Goal: Use online tool/utility: Utilize a website feature to perform a specific function

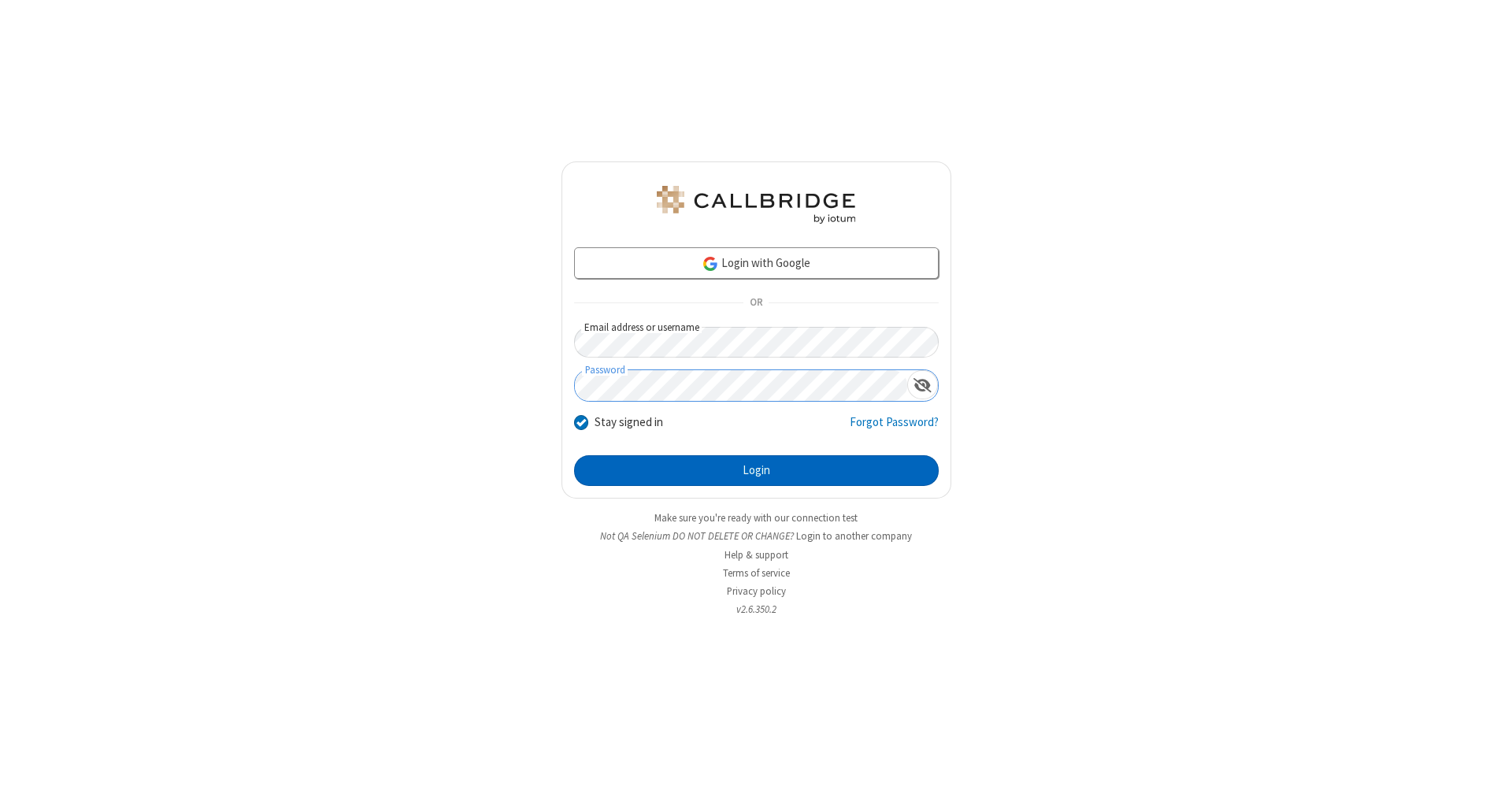
click at [756, 471] on button "Login" at bounding box center [756, 471] width 365 height 32
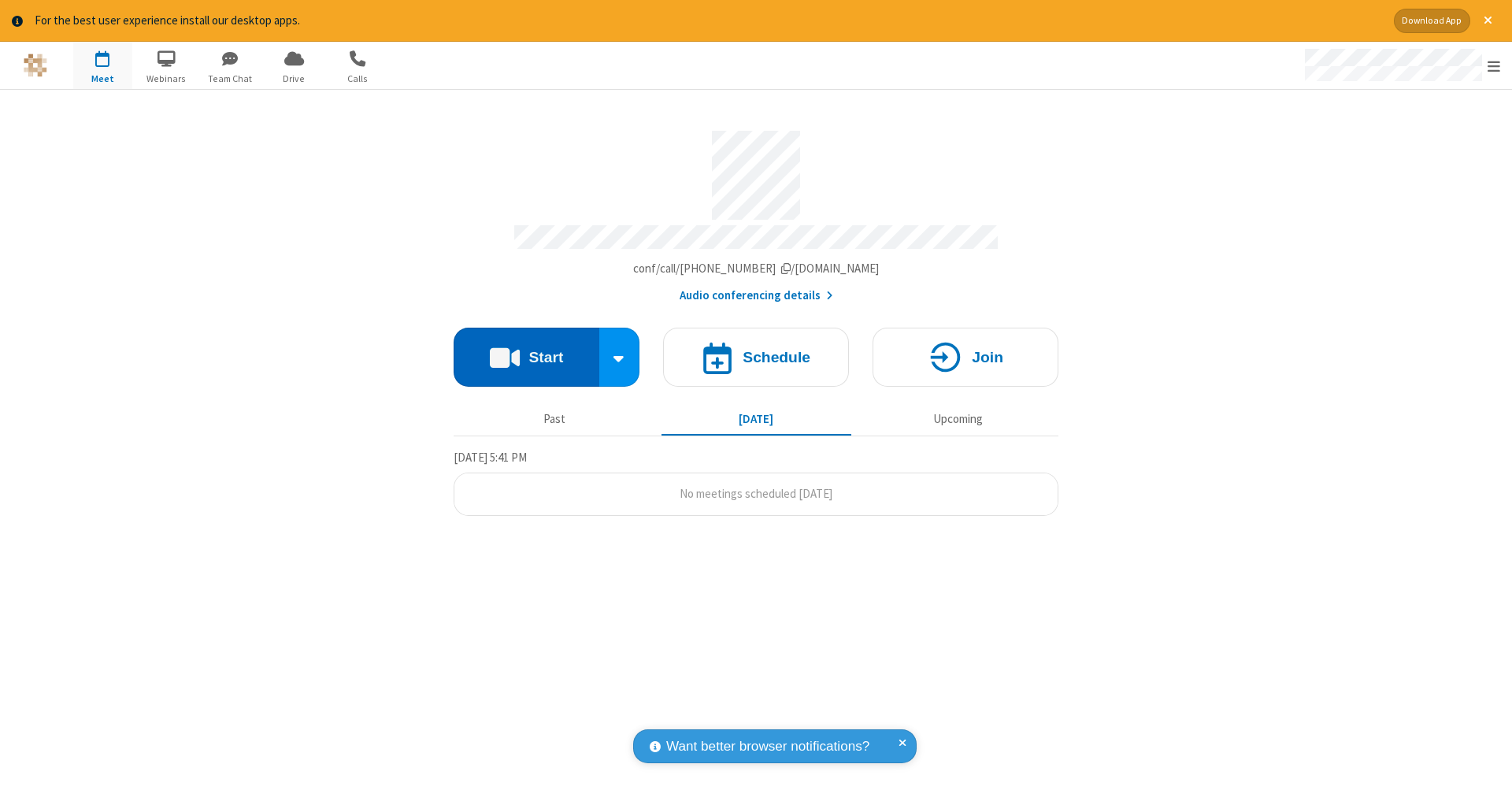
click at [526, 349] on button "Start" at bounding box center [527, 357] width 146 height 59
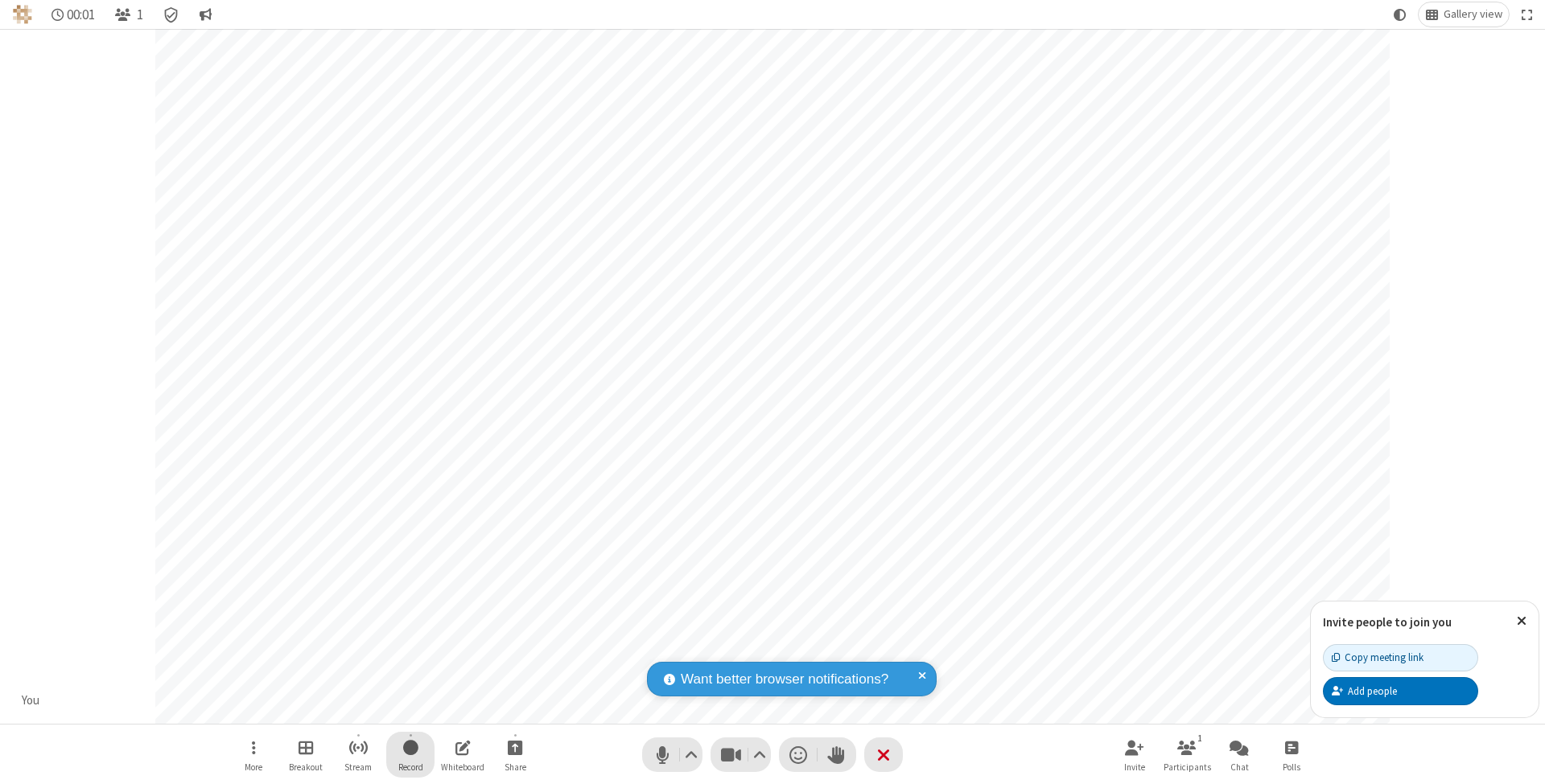
click at [411, 755] on span "Start recording" at bounding box center [411, 748] width 15 height 20
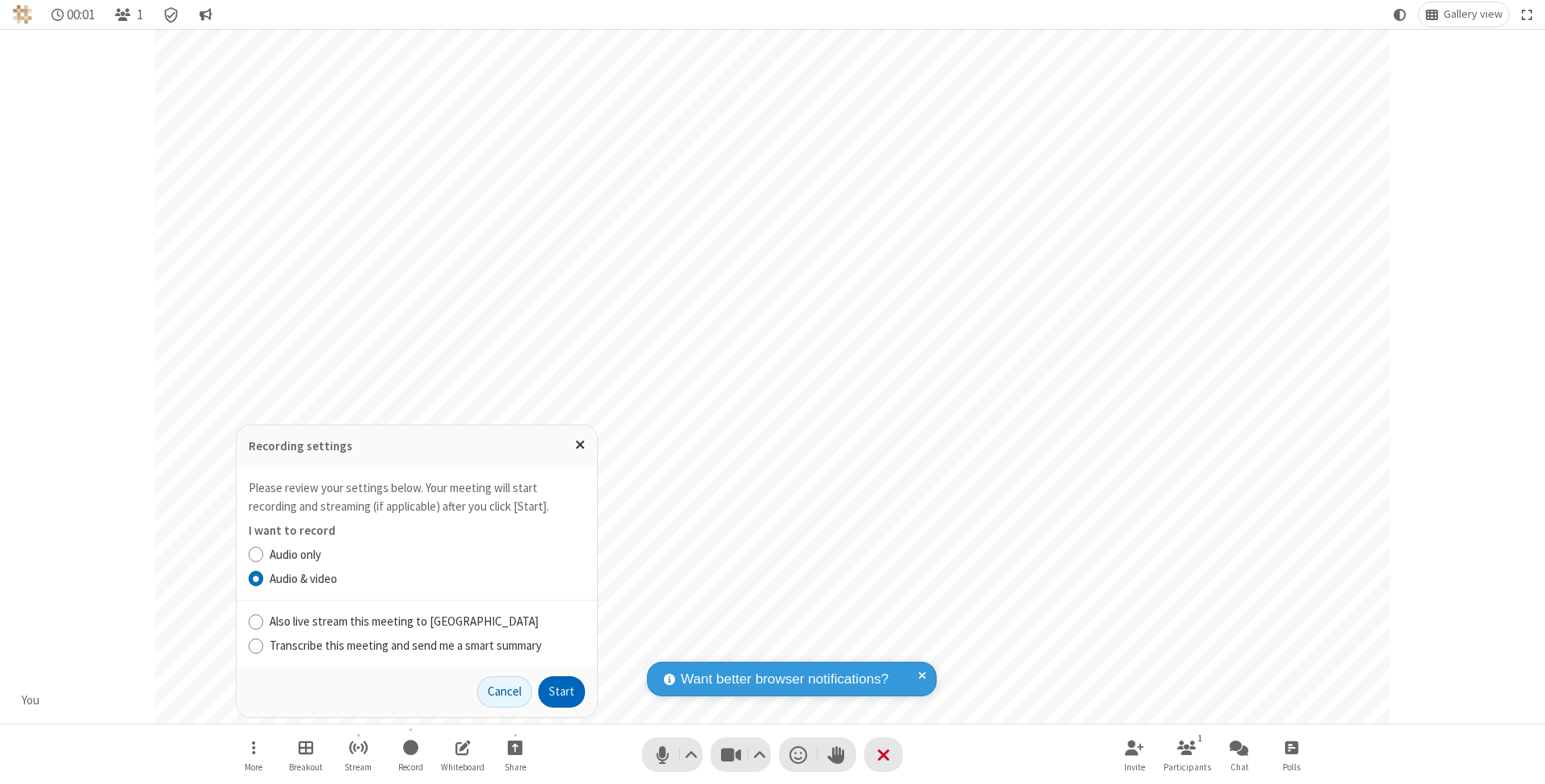
click at [561, 692] on button "Start" at bounding box center [561, 692] width 46 height 32
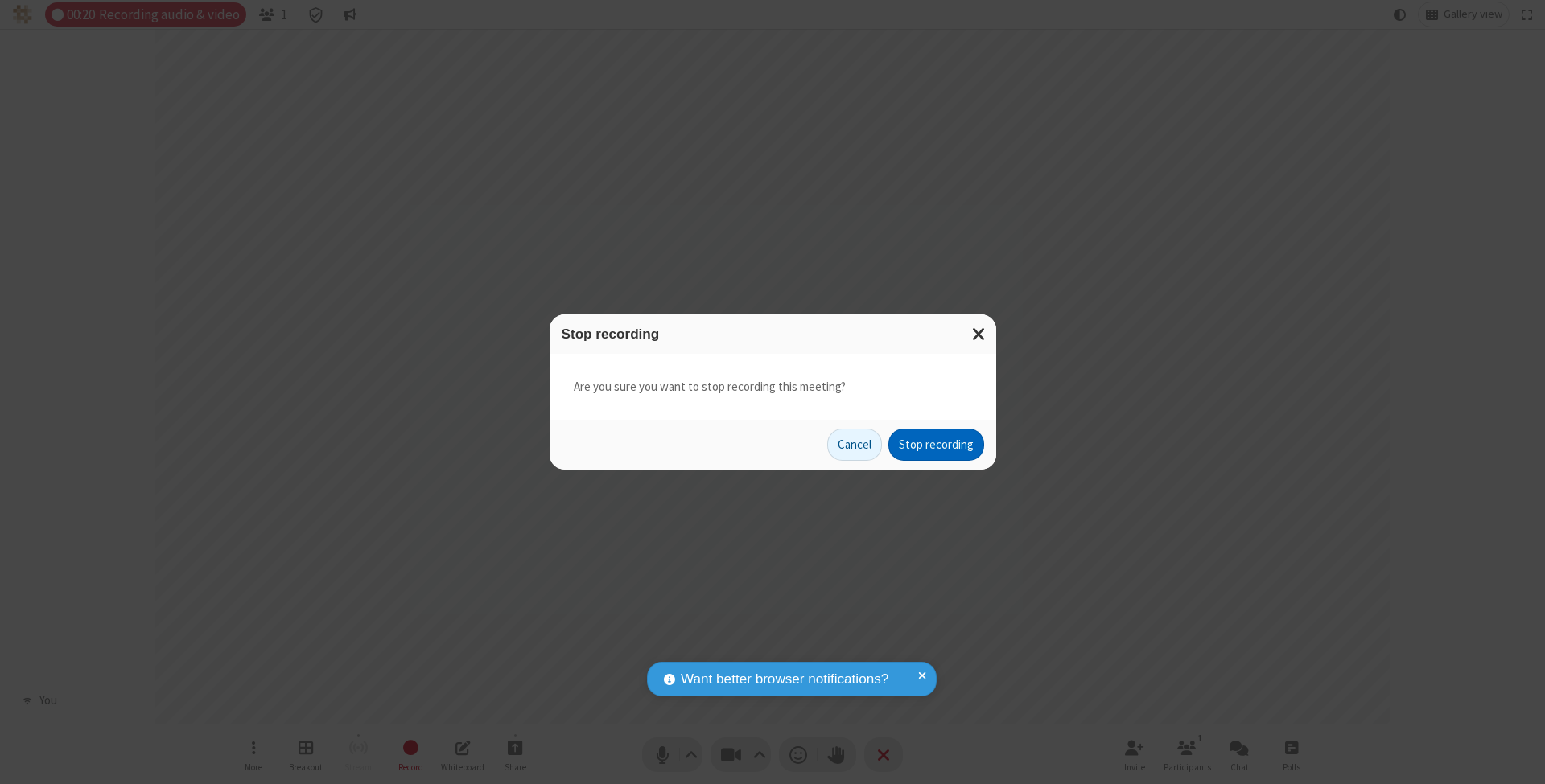
click at [936, 444] on button "Stop recording" at bounding box center [936, 445] width 96 height 32
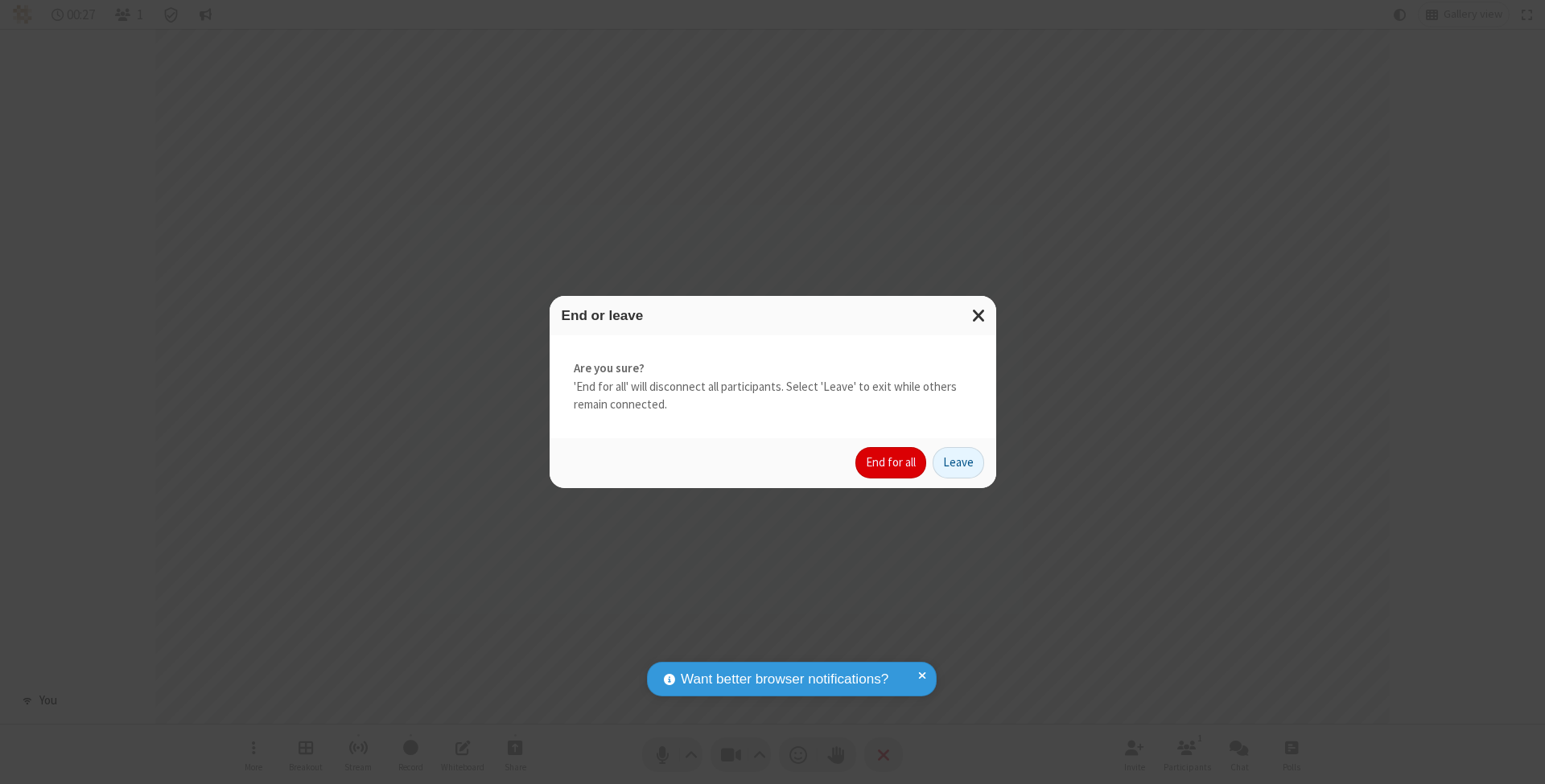
click at [892, 462] on button "End for all" at bounding box center [891, 463] width 71 height 32
